Goal: Information Seeking & Learning: Learn about a topic

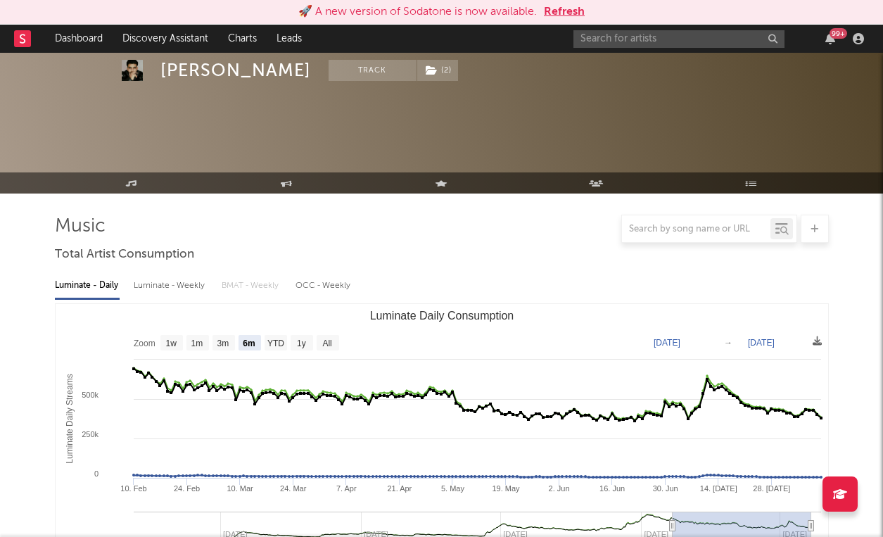
select select "6m"
select select "1w"
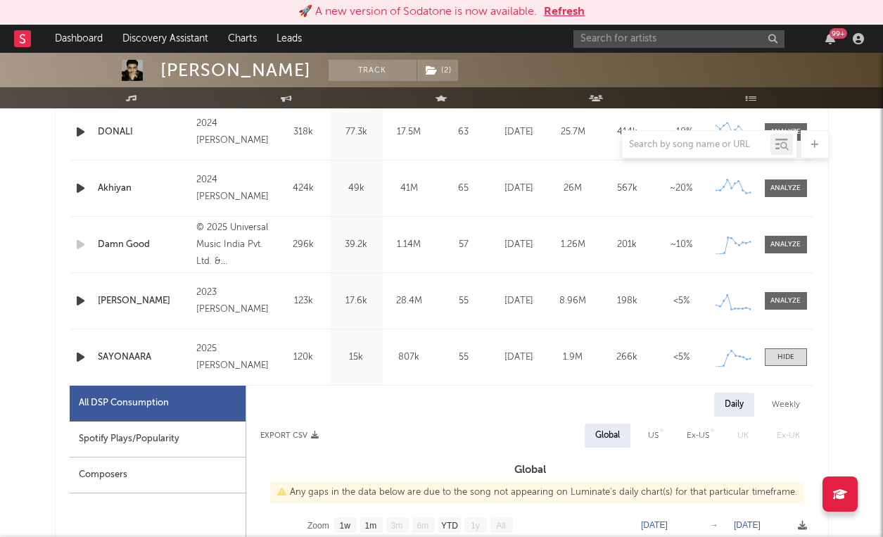
scroll to position [617, 0]
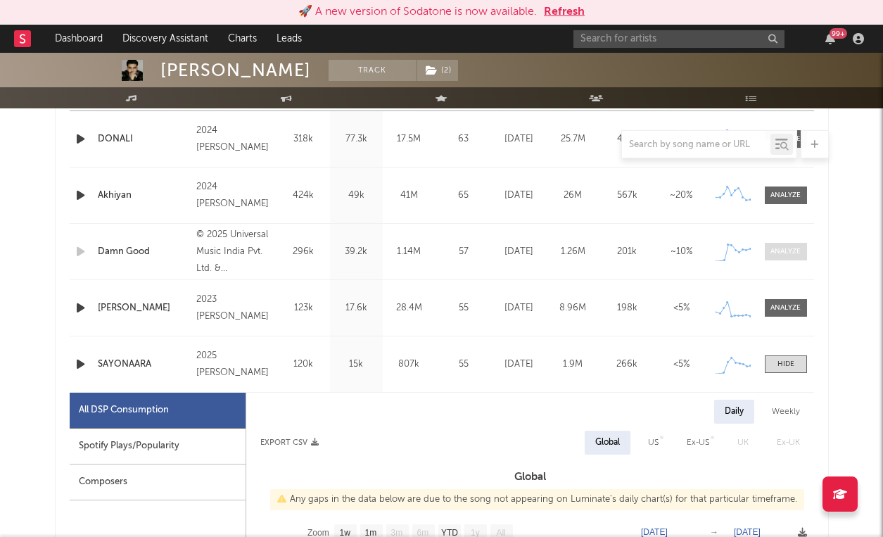
click at [794, 249] on div at bounding box center [786, 251] width 30 height 11
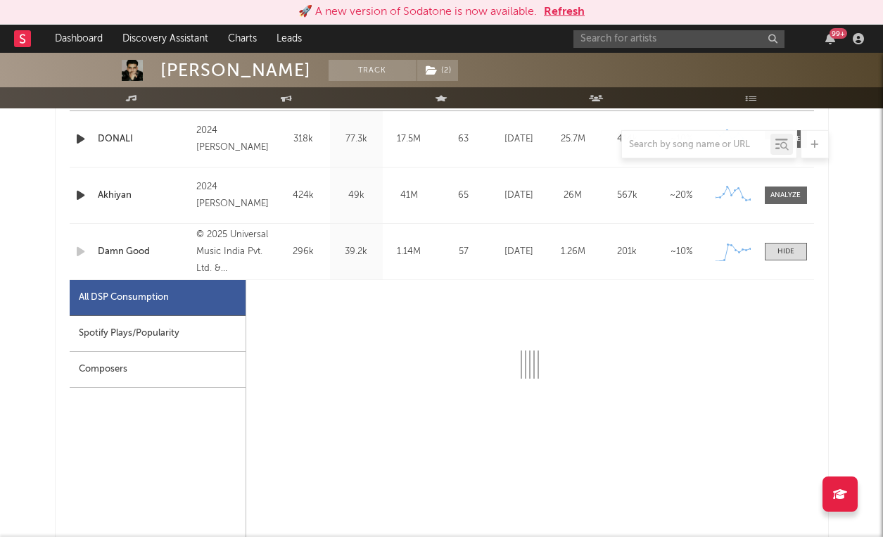
select select "1w"
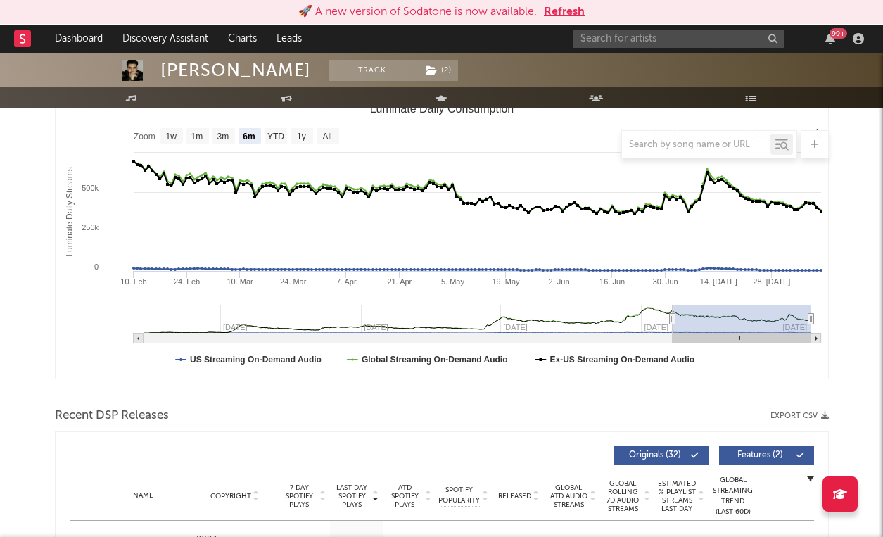
scroll to position [32, 0]
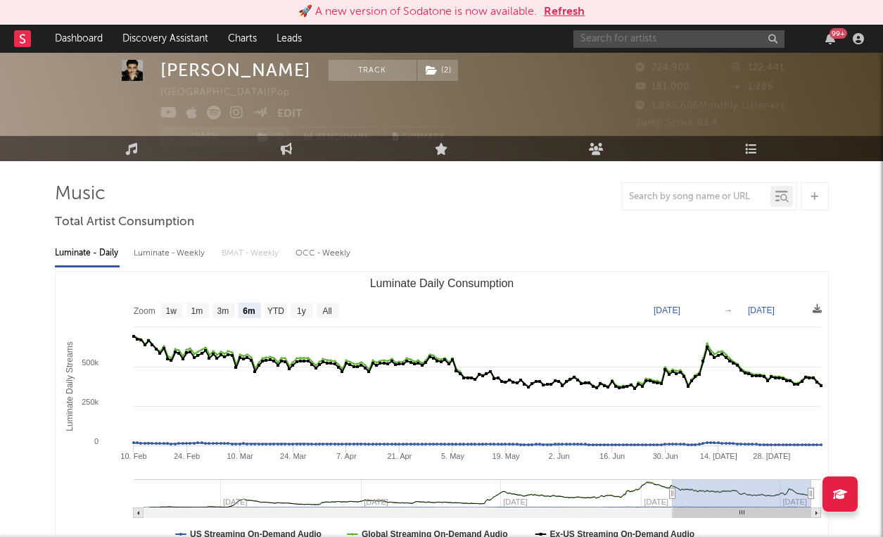
click at [601, 40] on input "text" at bounding box center [679, 39] width 211 height 18
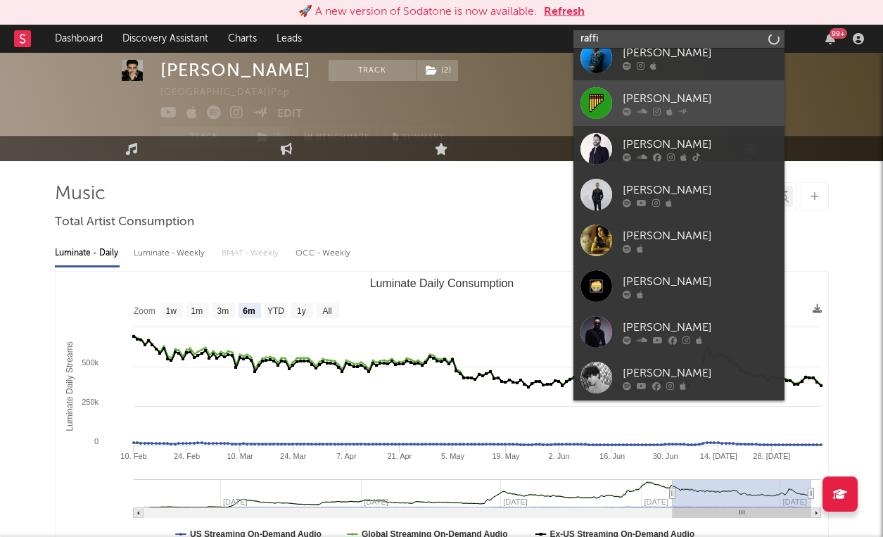
type input "raffi"
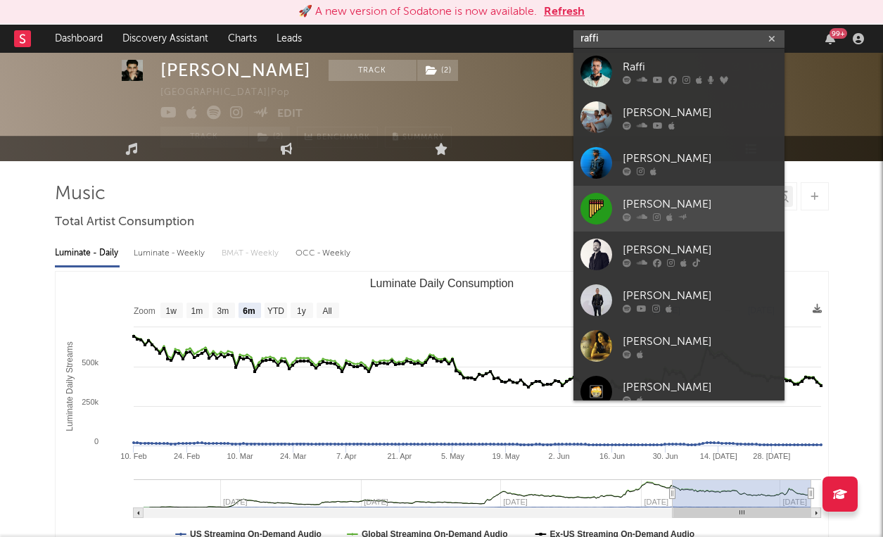
scroll to position [0, 0]
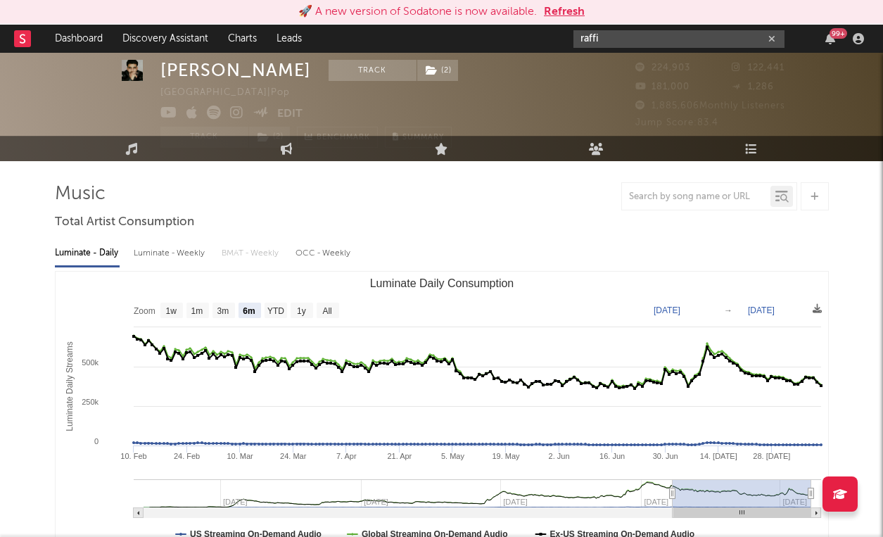
click at [663, 43] on input "raffi" at bounding box center [679, 39] width 211 height 18
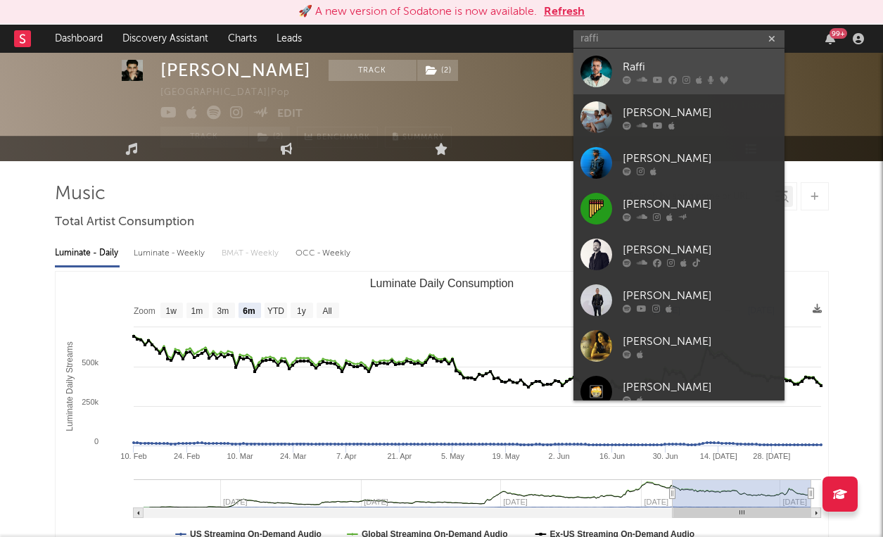
click at [655, 80] on icon at bounding box center [658, 79] width 10 height 8
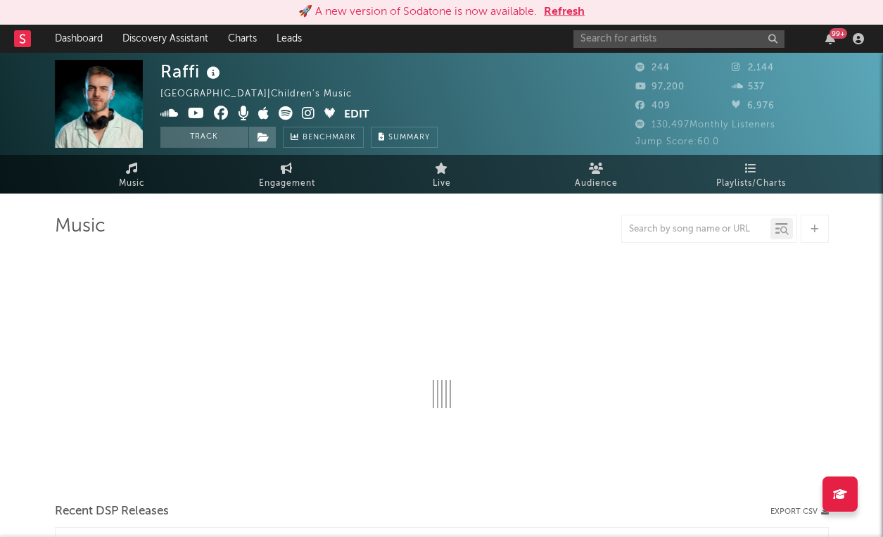
select select "1w"
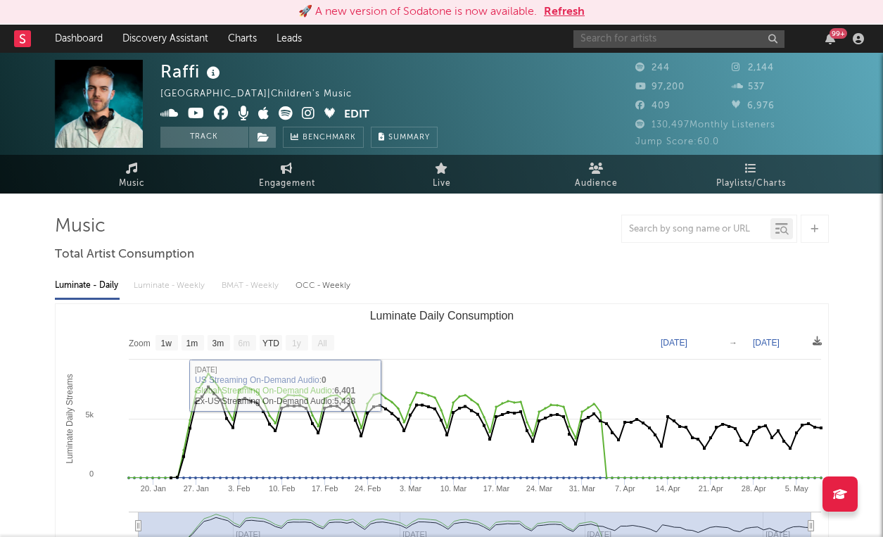
click at [654, 44] on input "text" at bounding box center [679, 39] width 211 height 18
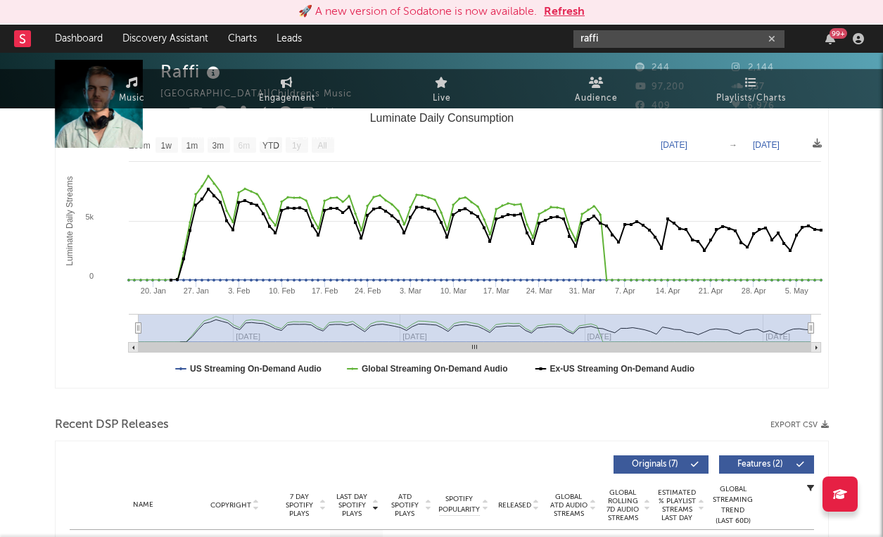
scroll to position [424, 0]
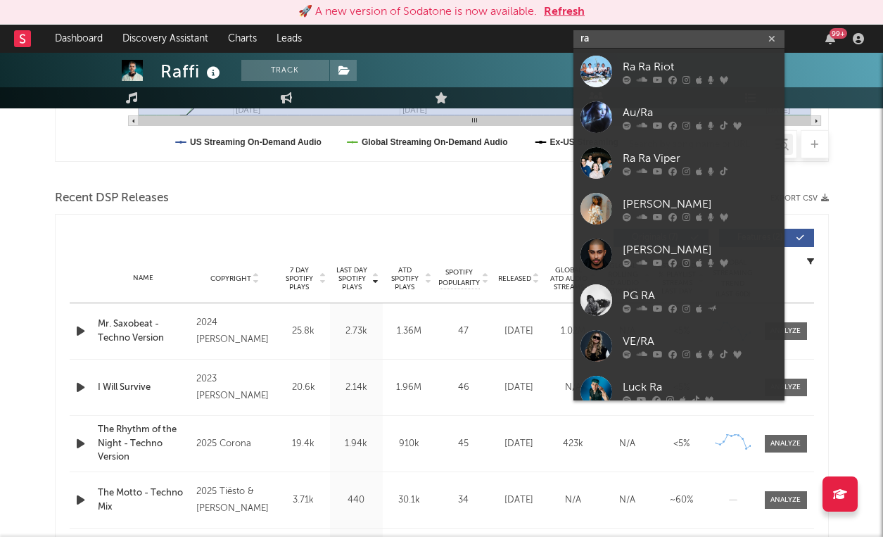
type input "r"
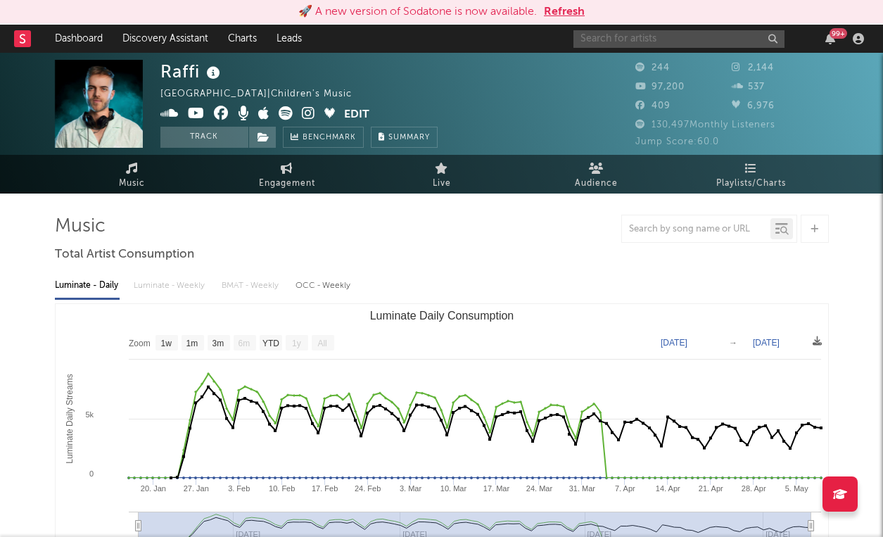
scroll to position [0, 0]
click at [152, 45] on link "Discovery Assistant" at bounding box center [166, 39] width 106 height 28
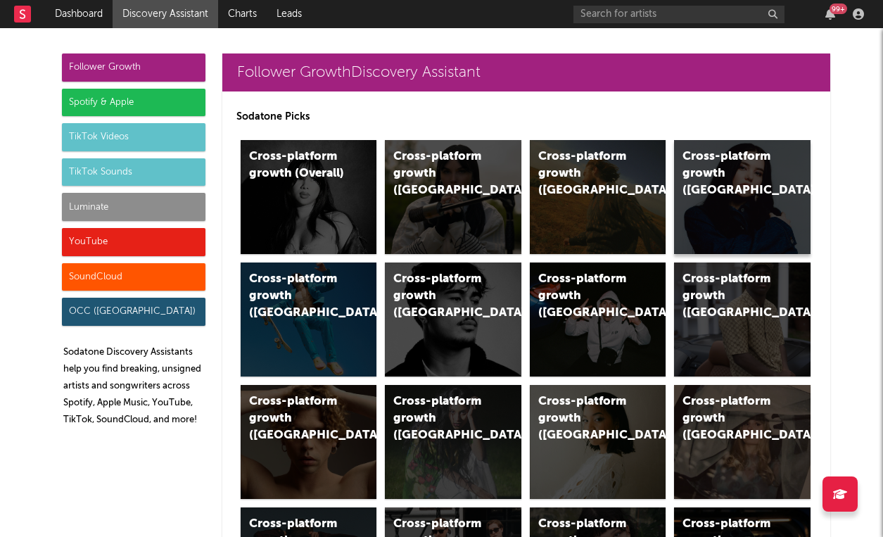
click at [749, 171] on div "Cross-platform growth ([GEOGRAPHIC_DATA])" at bounding box center [731, 174] width 96 height 51
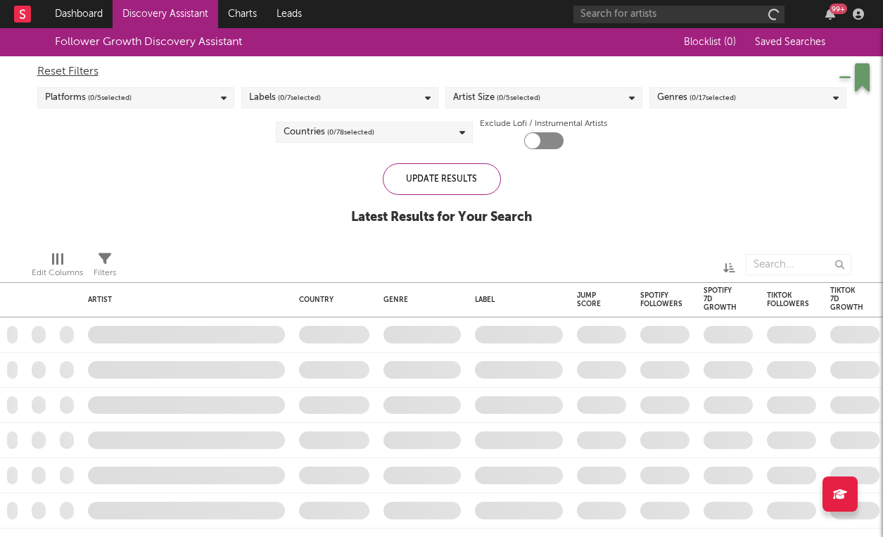
checkbox input "true"
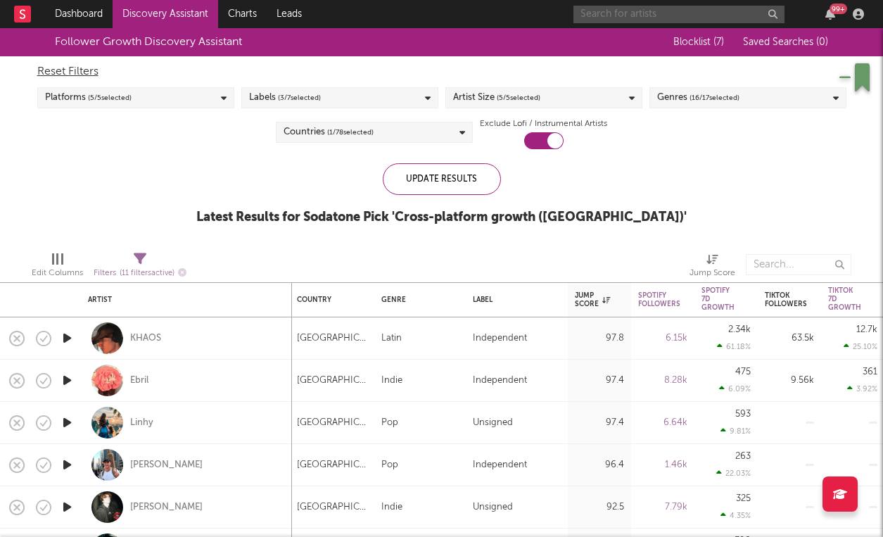
click at [617, 16] on input "text" at bounding box center [679, 15] width 211 height 18
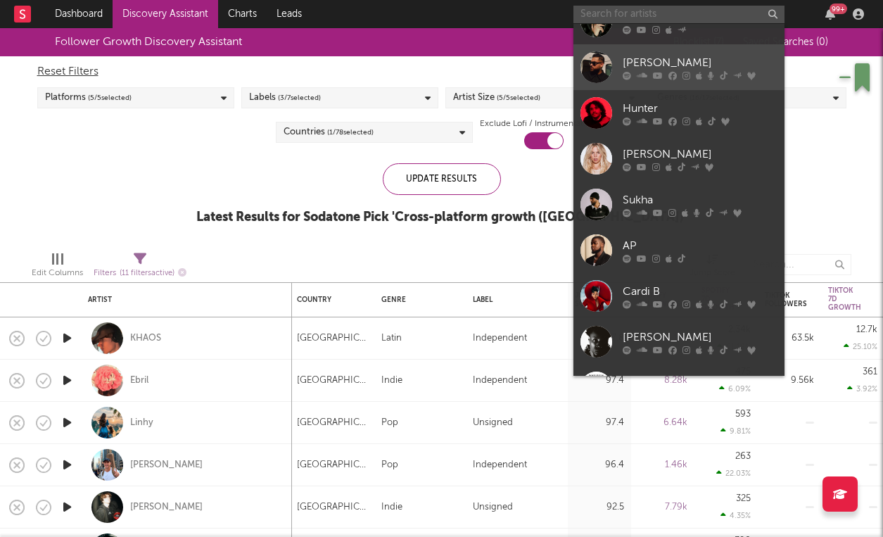
scroll to position [128, 0]
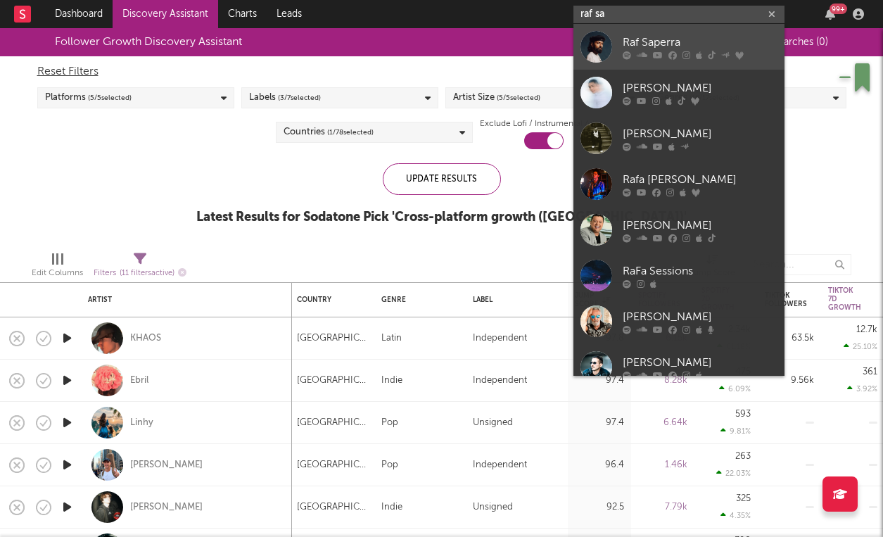
type input "raf sa"
click at [677, 36] on div "Raf Saperra" at bounding box center [700, 42] width 155 height 17
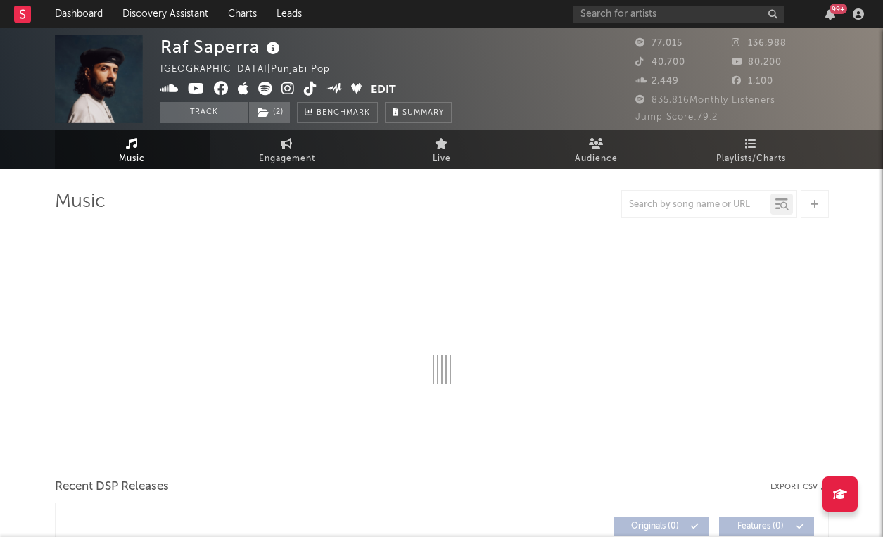
select select "6m"
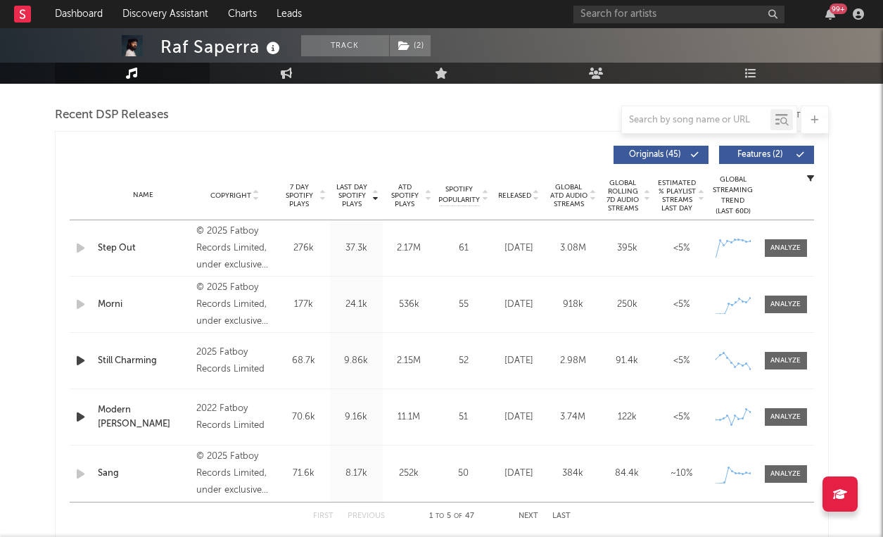
scroll to position [526, 0]
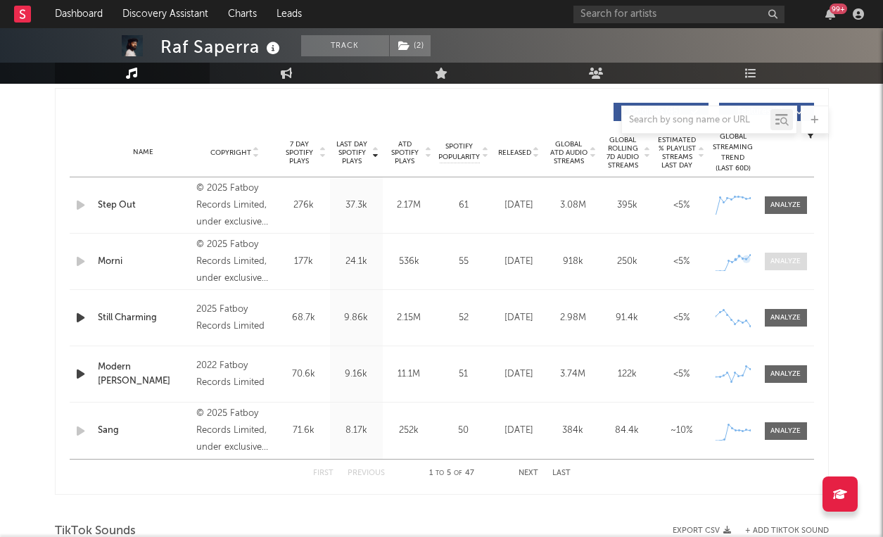
click at [781, 263] on div at bounding box center [786, 261] width 30 height 11
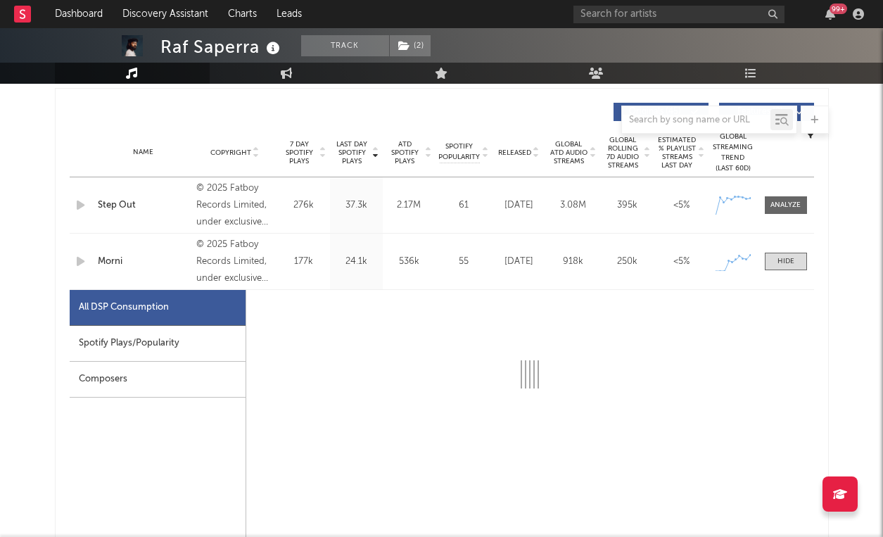
select select "1w"
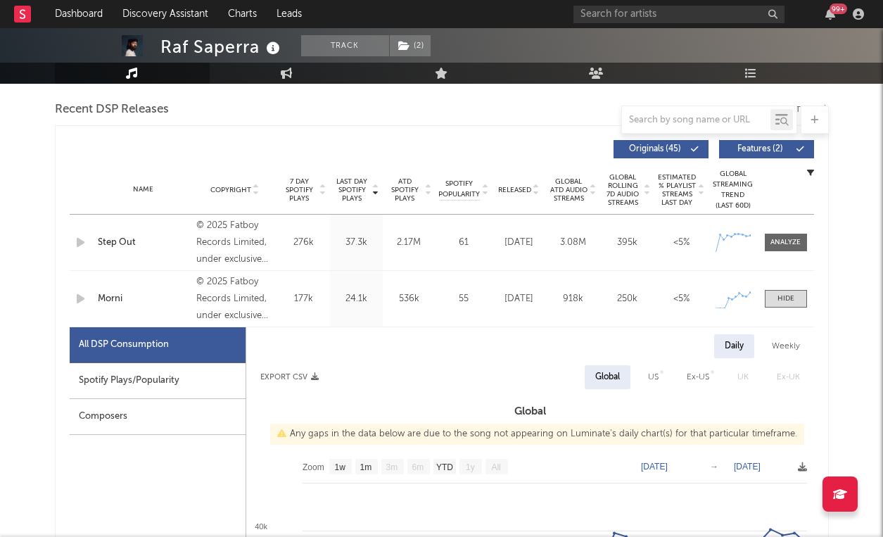
scroll to position [481, 0]
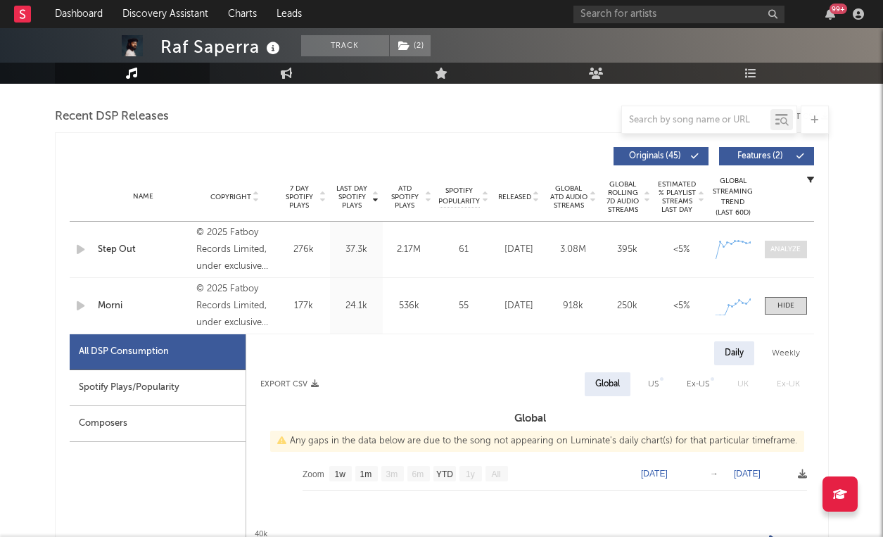
click at [780, 242] on span at bounding box center [786, 250] width 42 height 18
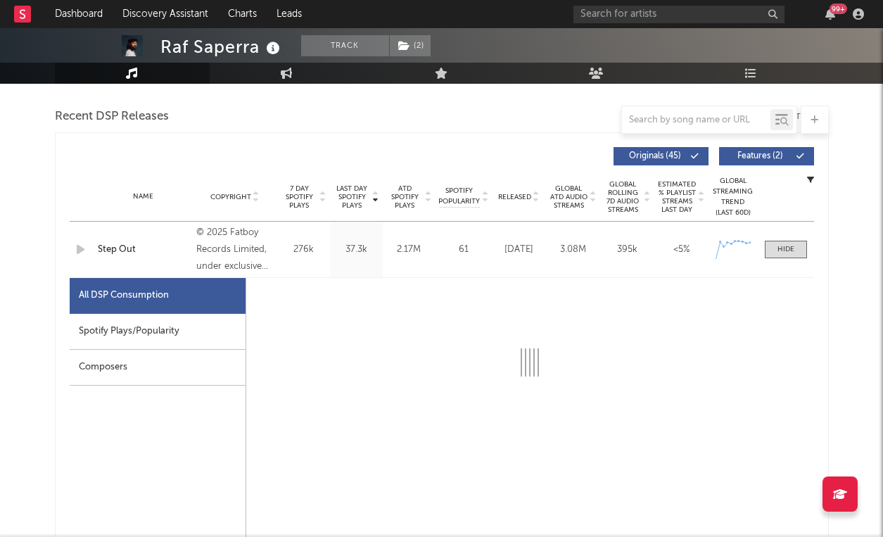
select select "1w"
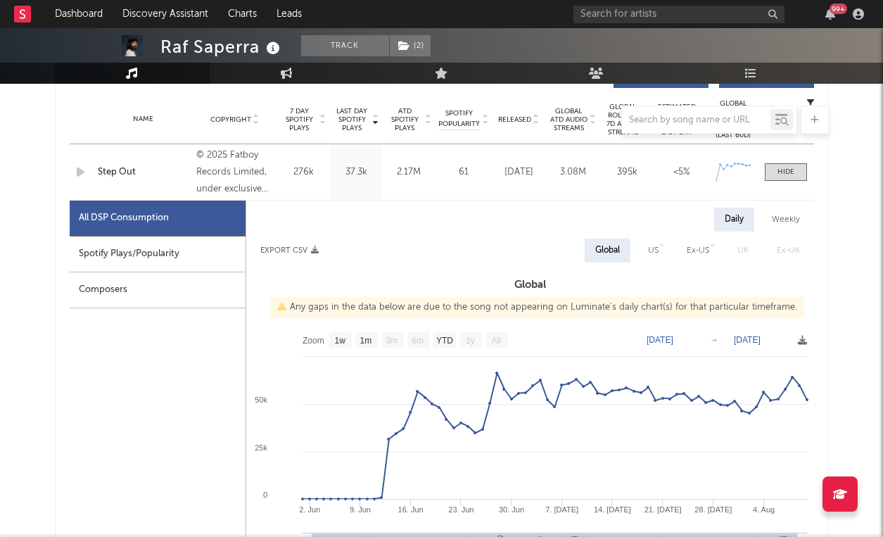
scroll to position [559, 0]
